Goal: Transaction & Acquisition: Book appointment/travel/reservation

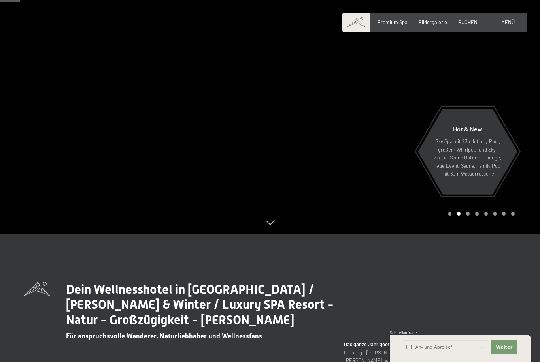
click at [519, 213] on div at bounding box center [405, 53] width 270 height 362
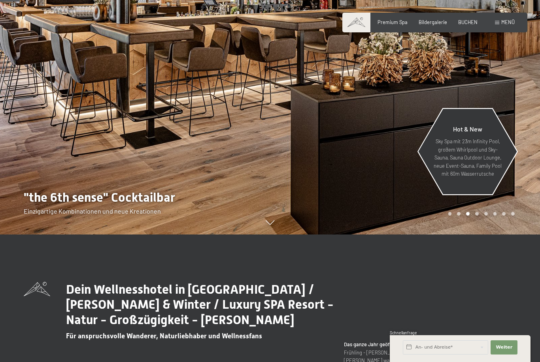
click at [517, 194] on div "Hot & New Sky Spa mit 23m Infinity Pool, großem Whirlpool und Sky-Sauna, Sauna …" at bounding box center [467, 151] width 100 height 85
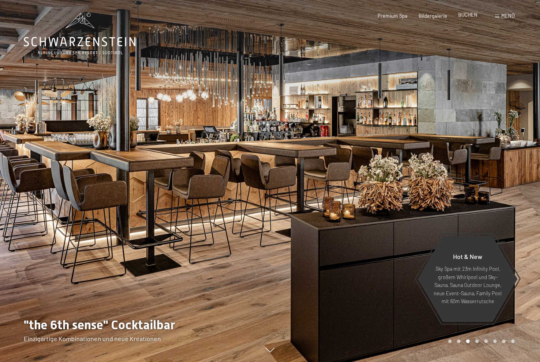
click at [467, 15] on span "BUCHEN" at bounding box center [467, 14] width 19 height 6
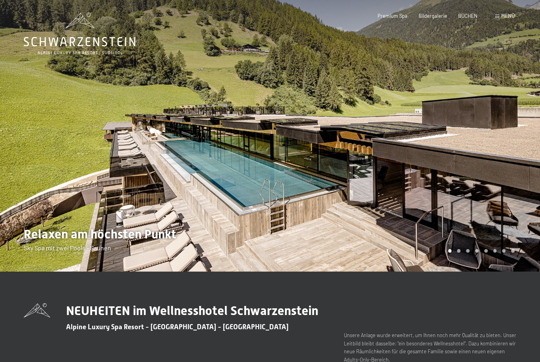
click at [509, 222] on div at bounding box center [405, 136] width 270 height 272
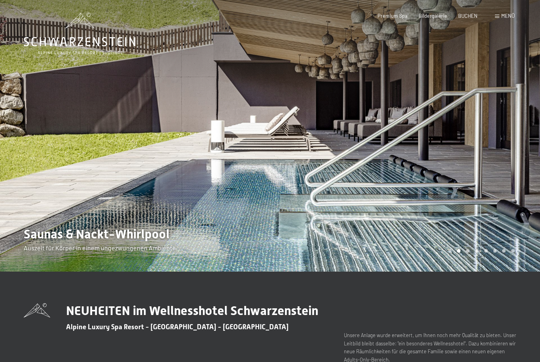
click at [514, 206] on div at bounding box center [405, 136] width 270 height 272
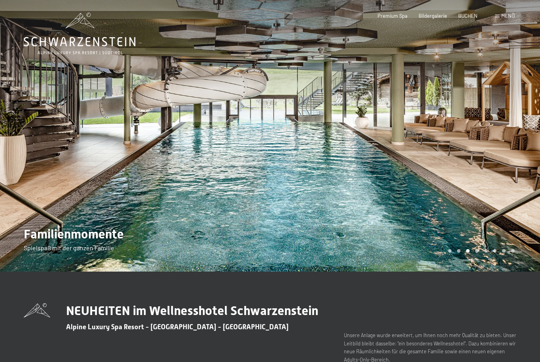
click at [517, 209] on div at bounding box center [405, 136] width 270 height 272
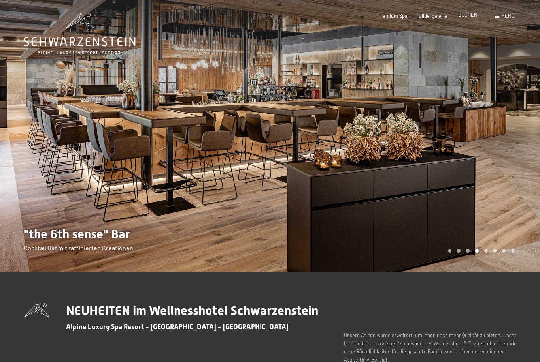
click at [464, 17] on span "BUCHEN" at bounding box center [467, 14] width 19 height 6
click at [41, 217] on div at bounding box center [135, 136] width 270 height 272
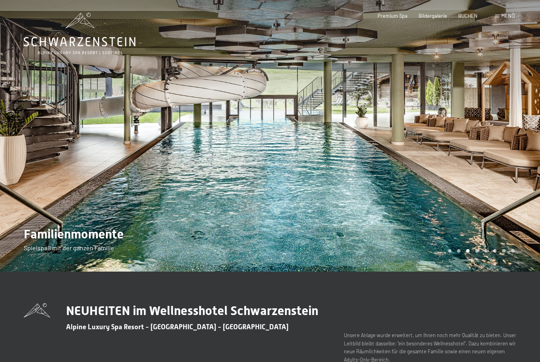
click at [42, 224] on div at bounding box center [135, 136] width 270 height 272
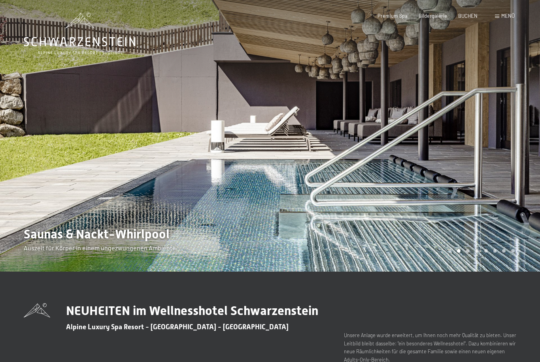
click at [39, 230] on div at bounding box center [135, 136] width 270 height 272
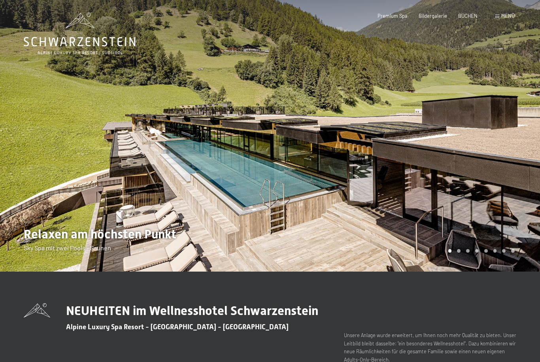
click at [511, 208] on div at bounding box center [405, 136] width 270 height 272
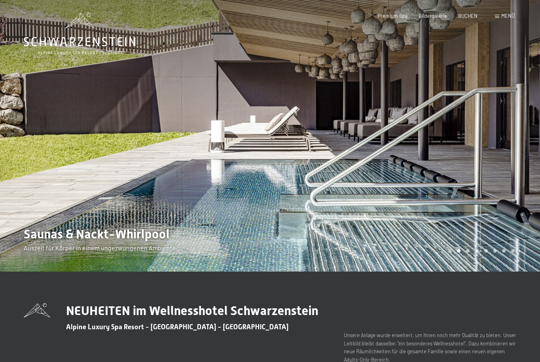
click at [519, 215] on div at bounding box center [405, 136] width 270 height 272
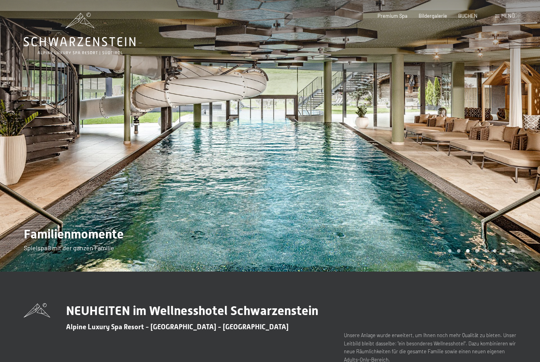
click at [524, 216] on div at bounding box center [405, 136] width 270 height 272
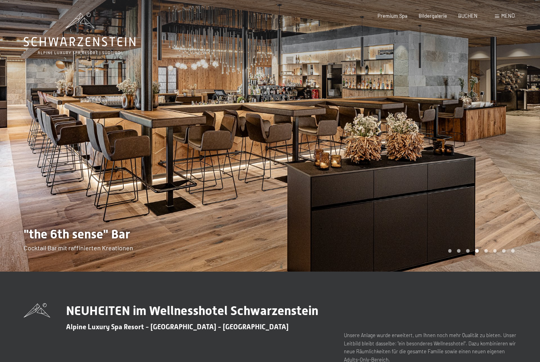
click at [525, 218] on div at bounding box center [405, 136] width 270 height 272
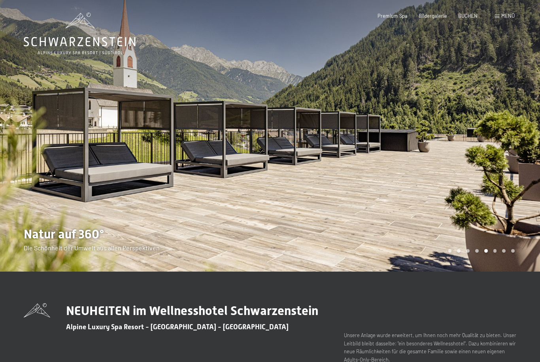
click at [524, 216] on div at bounding box center [405, 136] width 270 height 272
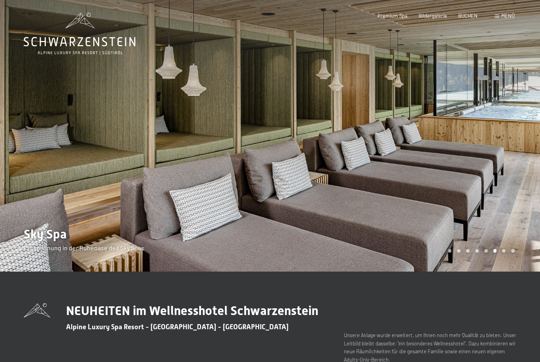
click at [524, 217] on div at bounding box center [405, 136] width 270 height 272
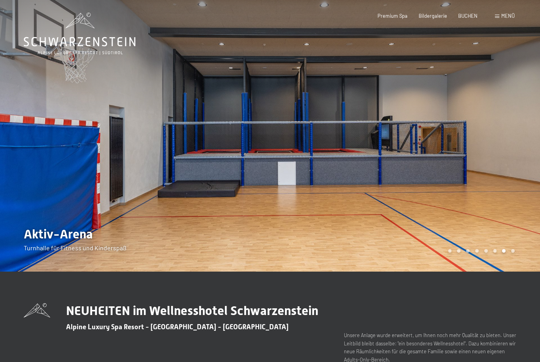
click at [524, 217] on div at bounding box center [405, 136] width 270 height 272
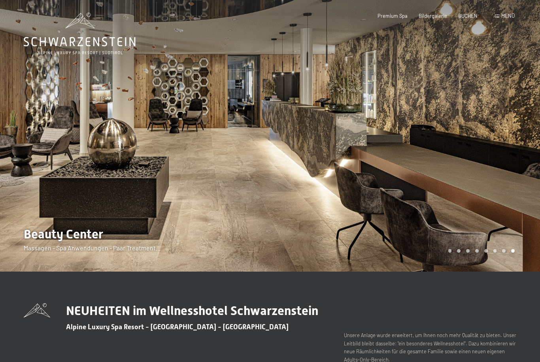
click at [524, 218] on div at bounding box center [405, 136] width 270 height 272
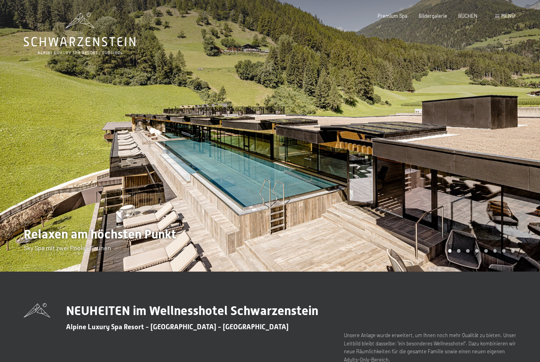
click at [519, 218] on div at bounding box center [405, 136] width 270 height 272
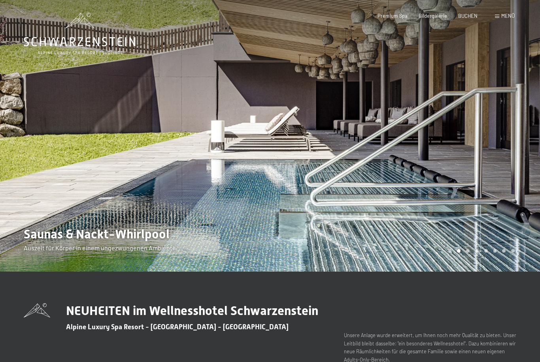
click at [524, 222] on div at bounding box center [405, 136] width 270 height 272
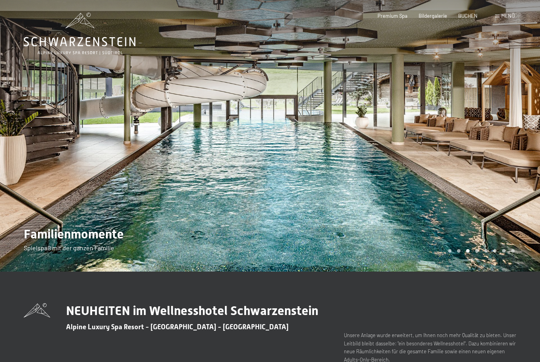
click at [524, 223] on div at bounding box center [405, 136] width 270 height 272
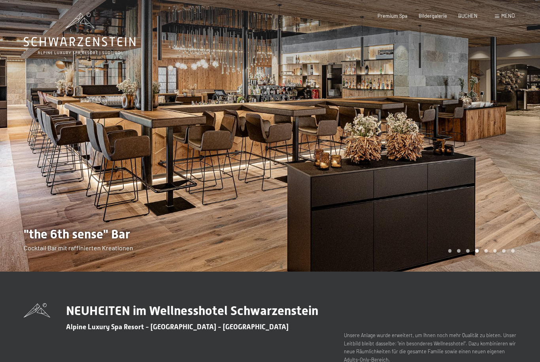
click at [524, 228] on div at bounding box center [405, 136] width 270 height 272
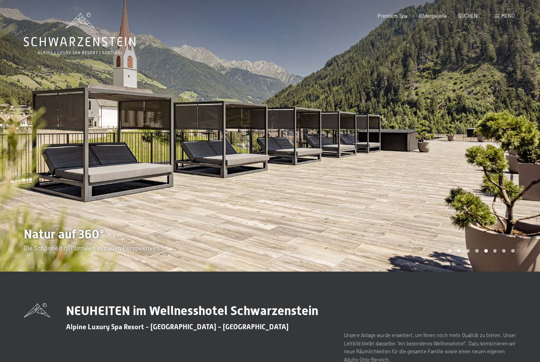
click at [523, 226] on div at bounding box center [405, 136] width 270 height 272
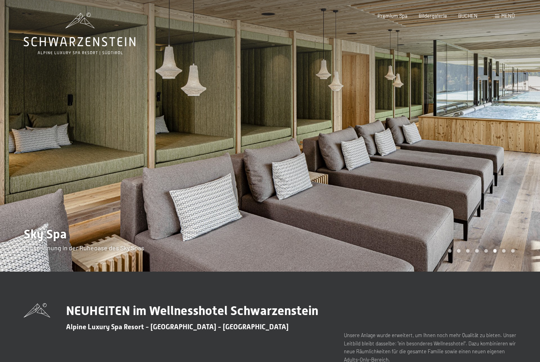
click at [524, 226] on div at bounding box center [405, 136] width 270 height 272
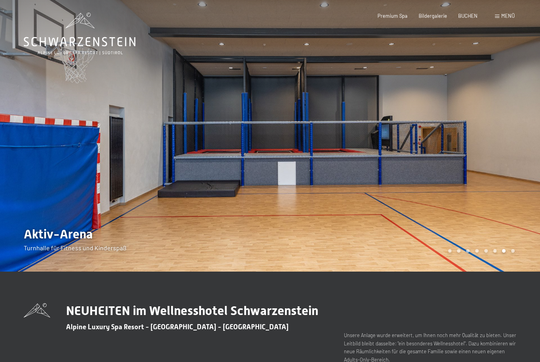
click at [515, 228] on div at bounding box center [405, 136] width 270 height 272
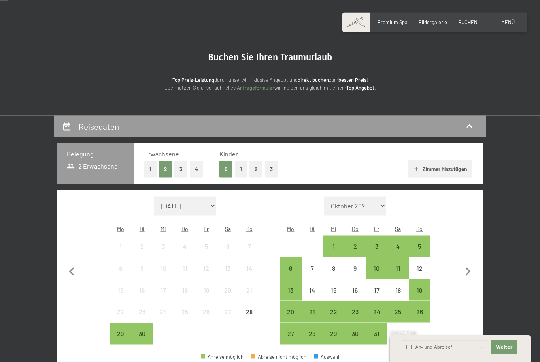
click at [244, 169] on button "1" at bounding box center [241, 169] width 12 height 16
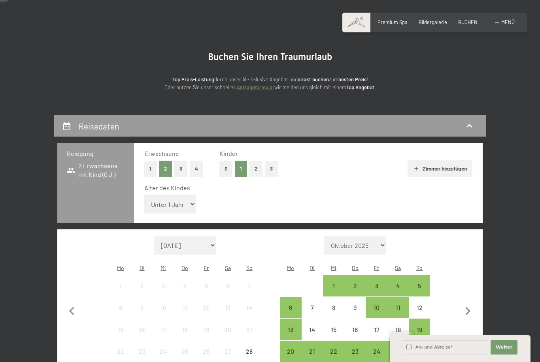
click at [176, 195] on select "Unter 1 Jahr 1 Jahr 2 Jahre 3 Jahre 4 Jahre 5 Jahre 6 Jahre 7 Jahre 8 Jahre 9 J…" at bounding box center [169, 204] width 51 height 19
select select "3"
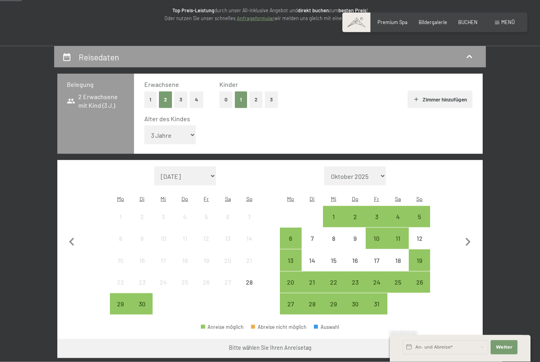
scroll to position [105, 0]
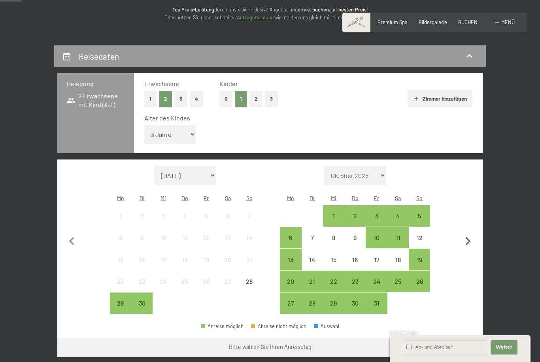
click at [464, 233] on icon "button" at bounding box center [467, 241] width 17 height 17
select select "2025-10-01"
select select "2025-11-01"
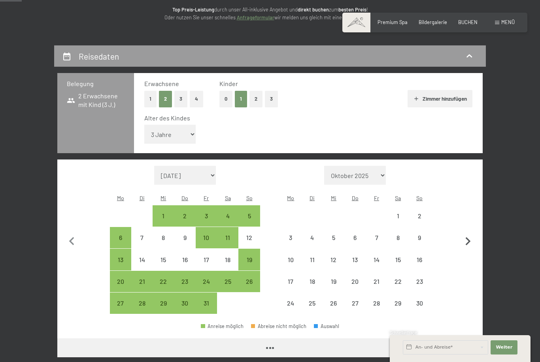
select select "2025-10-01"
select select "2025-11-01"
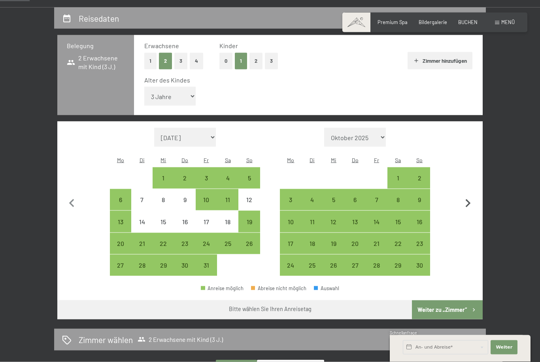
scroll to position [144, 0]
click at [399, 196] on div "8" at bounding box center [398, 206] width 20 height 20
select select "2025-10-01"
select select "2025-11-01"
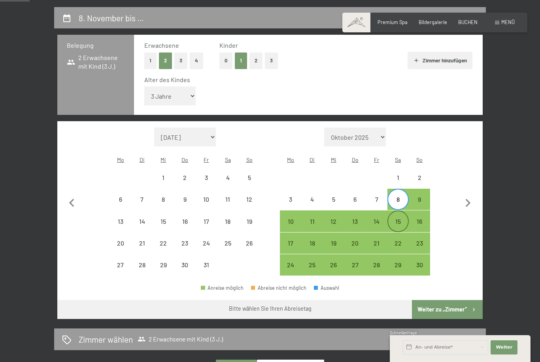
click at [399, 218] on div "15" at bounding box center [398, 228] width 20 height 20
select select "2025-10-01"
select select "2025-11-01"
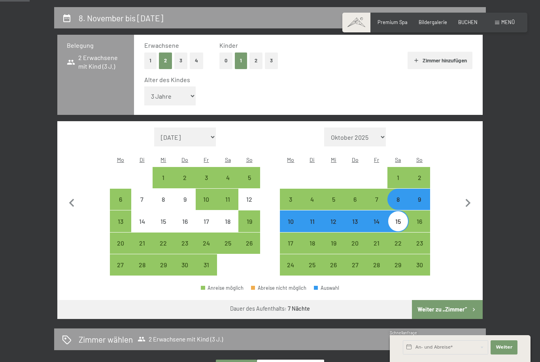
click at [450, 300] on button "Weiter zu „Zimmer“" at bounding box center [447, 309] width 71 height 19
select select "2025-10-01"
select select "2025-11-01"
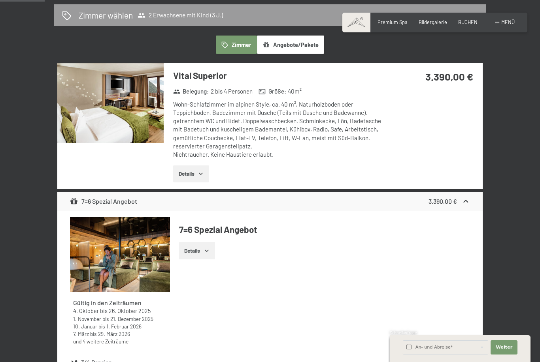
scroll to position [177, 0]
click at [209, 170] on button "Details" at bounding box center [191, 174] width 36 height 17
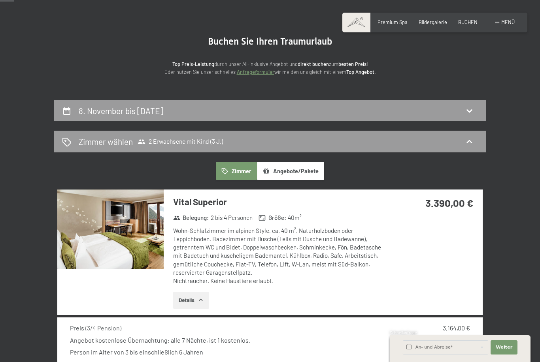
scroll to position [137, 0]
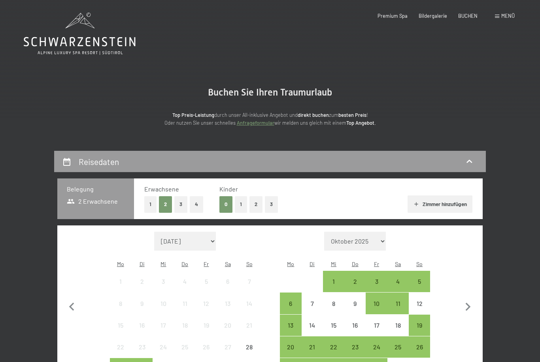
click at [237, 203] on button "1" at bounding box center [241, 204] width 12 height 16
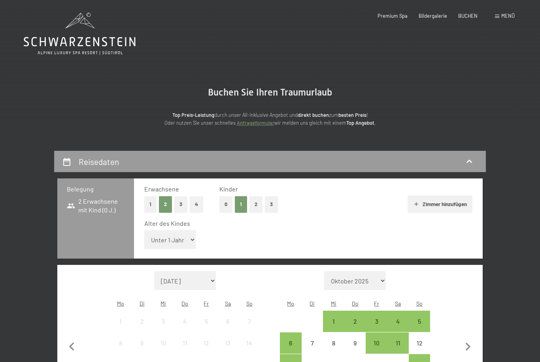
click at [181, 233] on select "Unter 1 Jahr 1 Jahr 2 Jahre 3 Jahre 4 Jahre 5 Jahre 6 Jahre 7 Jahre 8 Jahre 9 J…" at bounding box center [169, 239] width 51 height 19
select select "3"
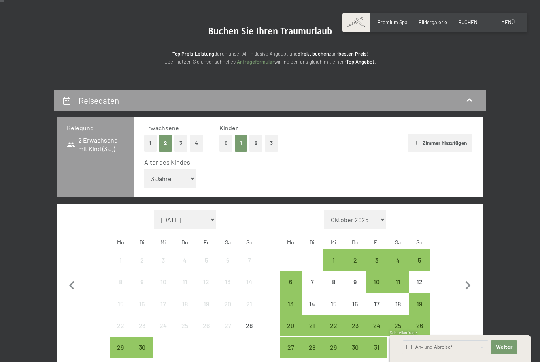
scroll to position [90, 0]
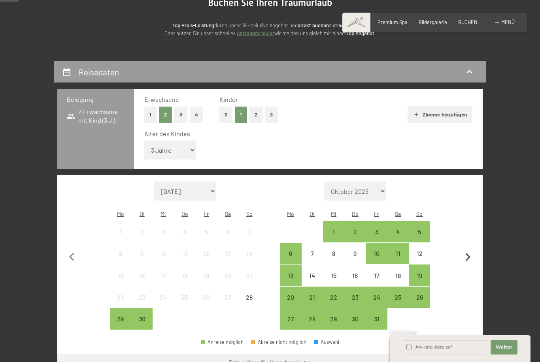
click at [466, 249] on icon "button" at bounding box center [467, 257] width 17 height 17
select select "2025-10-01"
select select "2025-11-01"
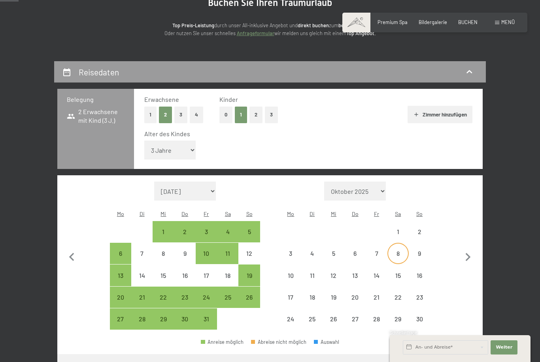
select select "2025-10-01"
select select "2025-11-01"
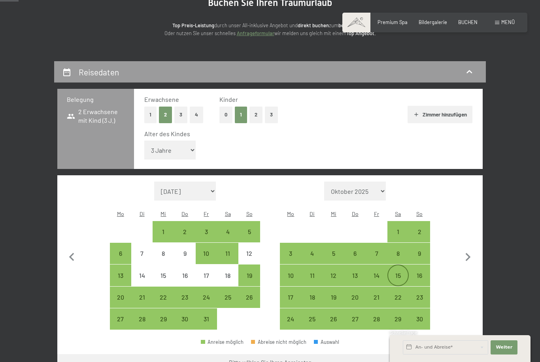
click at [399, 273] on div "15" at bounding box center [398, 283] width 20 height 20
select select "2025-10-01"
select select "2025-11-01"
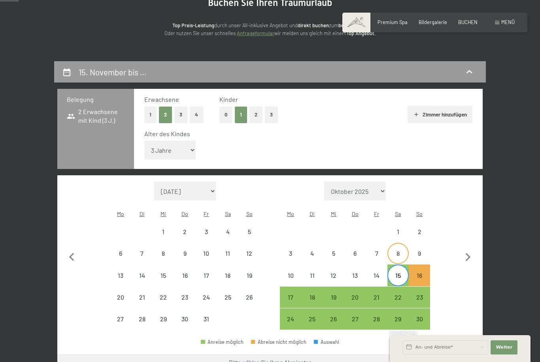
click at [398, 250] on div "8" at bounding box center [398, 260] width 20 height 20
select select "2025-10-01"
select select "2025-11-01"
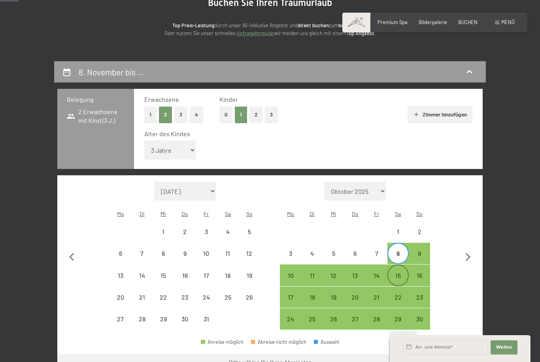
click at [400, 273] on div "15" at bounding box center [398, 283] width 20 height 20
select select "2025-10-01"
select select "2025-11-01"
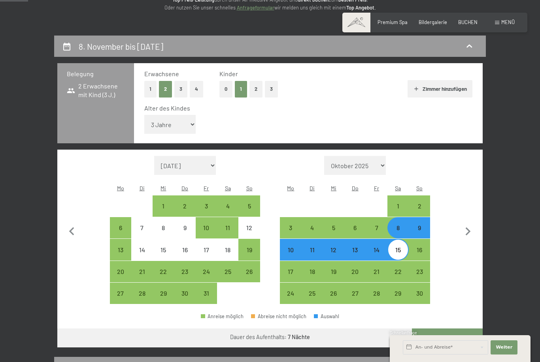
scroll to position [133, 0]
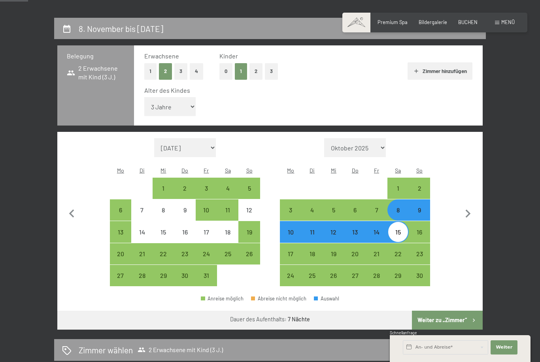
click at [456, 311] on button "Weiter zu „Zimmer“" at bounding box center [447, 320] width 71 height 19
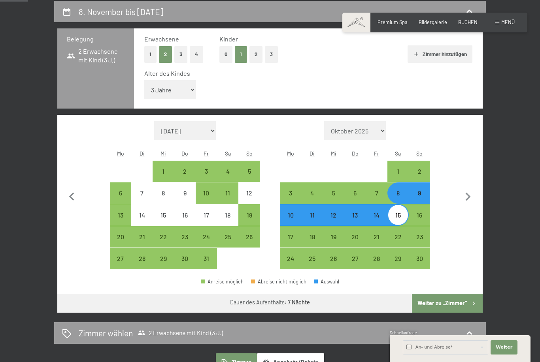
select select "2025-10-01"
select select "2025-11-01"
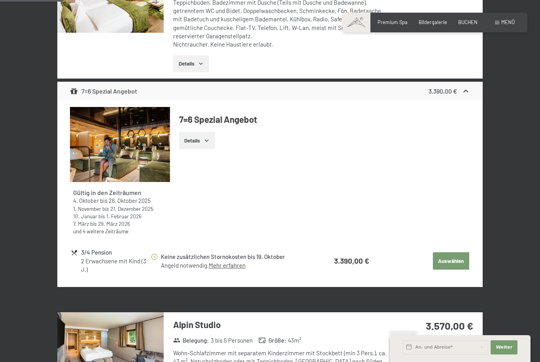
scroll to position [316, 0]
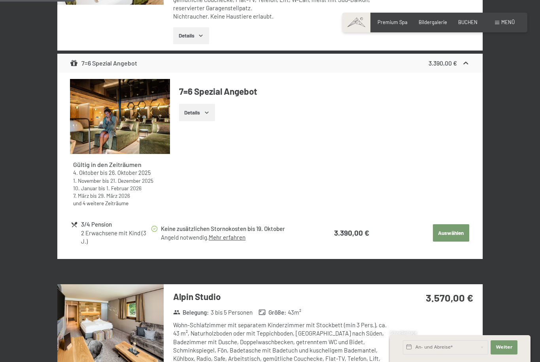
click at [192, 113] on button "Details" at bounding box center [197, 112] width 36 height 17
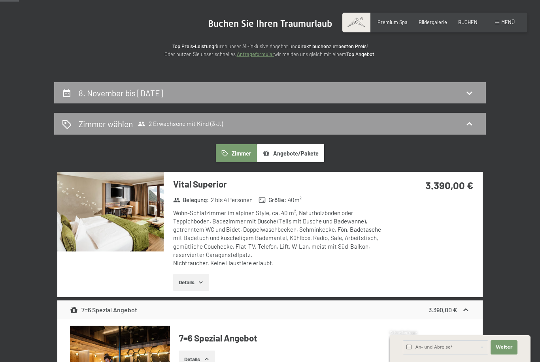
scroll to position [0, 0]
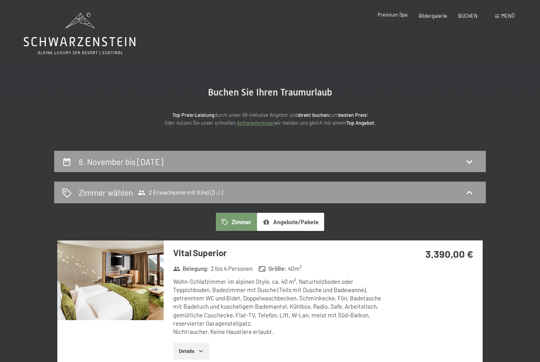
click at [404, 15] on span "Premium Spa" at bounding box center [392, 14] width 30 height 6
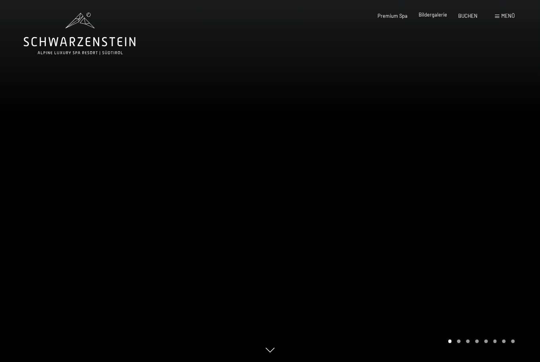
click at [439, 17] on span "Bildergalerie" at bounding box center [432, 14] width 28 height 6
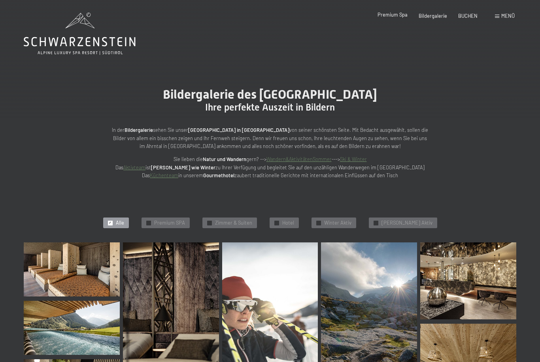
click at [402, 18] on span "Premium Spa" at bounding box center [392, 14] width 30 height 6
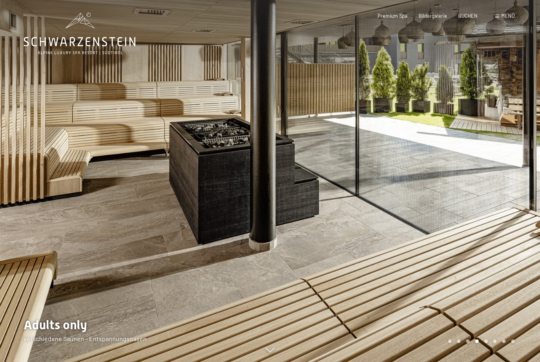
click at [505, 13] on span "Menü" at bounding box center [507, 16] width 13 height 6
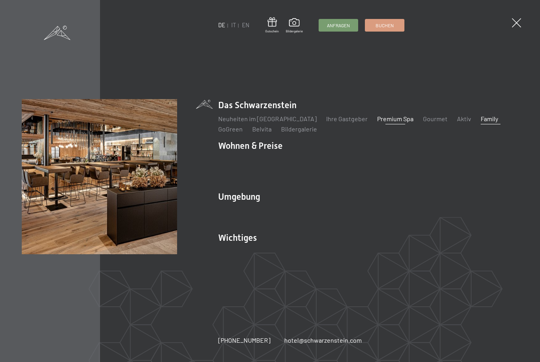
click at [480, 122] on link "Family" at bounding box center [488, 119] width 17 height 8
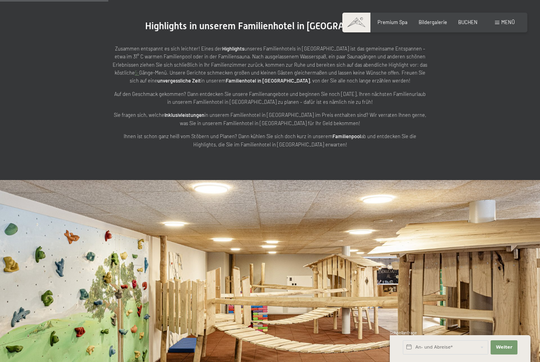
scroll to position [948, 0]
